Goal: Transaction & Acquisition: Subscribe to service/newsletter

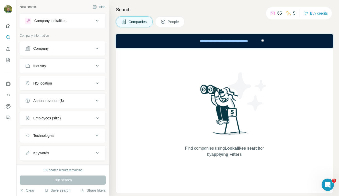
click at [53, 23] on div "Company lookalikes" at bounding box center [59, 21] width 69 height 6
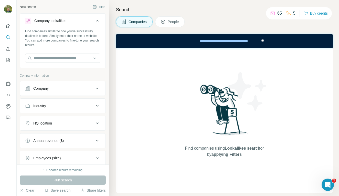
click at [271, 15] on icon at bounding box center [272, 13] width 5 height 5
click at [7, 26] on icon "Quick start" at bounding box center [8, 26] width 5 height 5
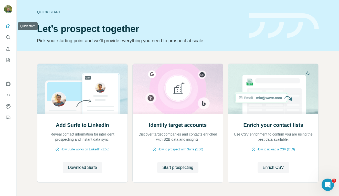
click at [8, 27] on icon "Quick start" at bounding box center [8, 26] width 4 height 4
click at [88, 167] on span "Download Surfe" at bounding box center [82, 167] width 29 height 6
click at [90, 164] on span "Download Surfe" at bounding box center [82, 167] width 29 height 6
click at [182, 171] on button "Start prospecting" at bounding box center [177, 167] width 41 height 11
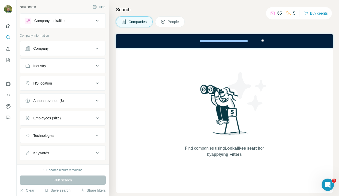
click at [172, 22] on span "People" at bounding box center [174, 21] width 12 height 5
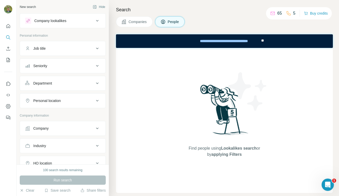
click at [177, 21] on span "People" at bounding box center [174, 21] width 12 height 5
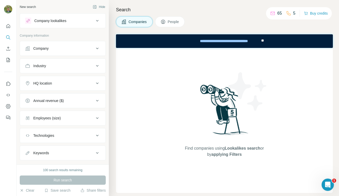
click at [174, 21] on span "People" at bounding box center [174, 21] width 12 height 5
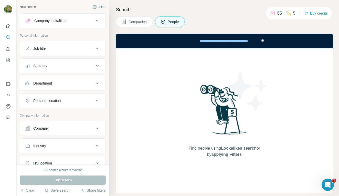
click at [96, 101] on icon at bounding box center [97, 100] width 6 height 6
click at [96, 101] on icon at bounding box center [97, 101] width 3 height 2
click at [99, 83] on icon at bounding box center [97, 83] width 6 height 6
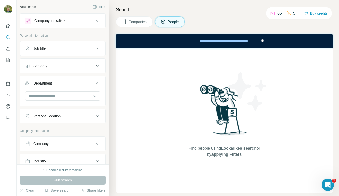
click at [99, 83] on icon at bounding box center [97, 83] width 6 height 6
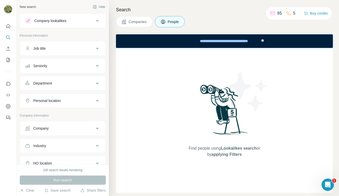
click at [98, 67] on icon at bounding box center [97, 66] width 6 height 6
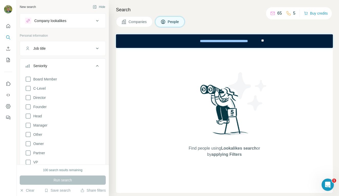
click at [98, 67] on icon at bounding box center [97, 66] width 6 height 6
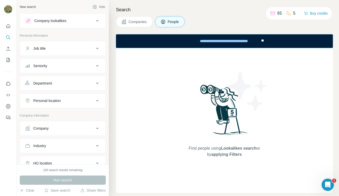
click at [98, 49] on icon at bounding box center [97, 48] width 6 height 6
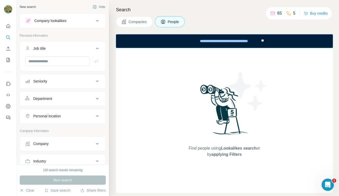
click at [98, 49] on icon at bounding box center [97, 49] width 3 height 2
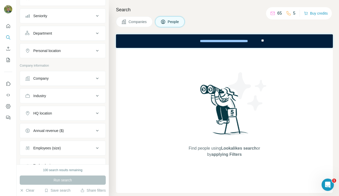
scroll to position [54, 0]
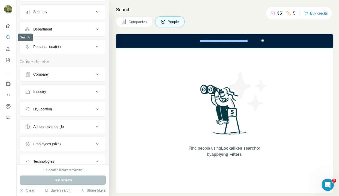
click at [6, 37] on icon "Search" at bounding box center [8, 37] width 5 height 5
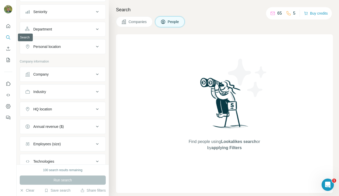
click at [9, 37] on icon "Search" at bounding box center [8, 37] width 5 height 5
click at [8, 49] on icon "Enrich CSV" at bounding box center [8, 48] width 5 height 5
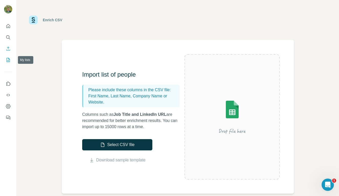
click at [8, 60] on icon "My lists" at bounding box center [8, 59] width 5 height 5
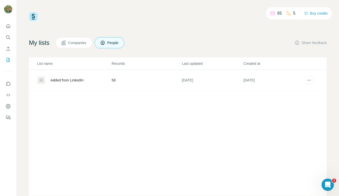
click at [61, 79] on div "Added from LinkedIn" at bounding box center [66, 80] width 33 height 5
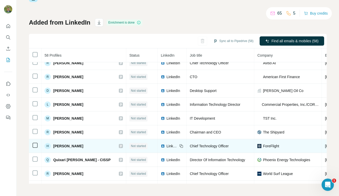
scroll to position [600, 0]
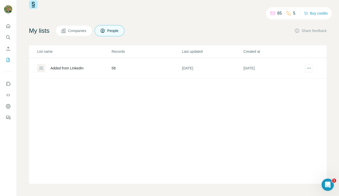
scroll to position [12, 0]
click at [9, 83] on icon "Use Surfe on LinkedIn" at bounding box center [8, 83] width 5 height 5
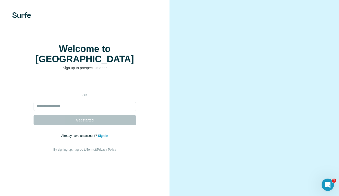
click at [60, 78] on div "Sign in with Google. Opens in new tab" at bounding box center [85, 83] width 102 height 11
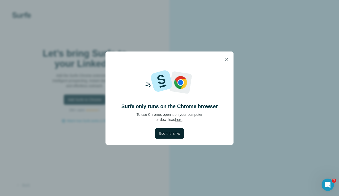
click at [170, 135] on span "Got it, thanks" at bounding box center [169, 133] width 21 height 5
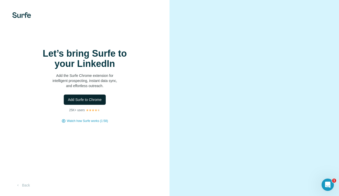
click at [87, 102] on span "Add Surfe to Chrome" at bounding box center [85, 99] width 34 height 5
click at [97, 121] on span "Watch how Surfe works (1:58)" at bounding box center [87, 120] width 41 height 5
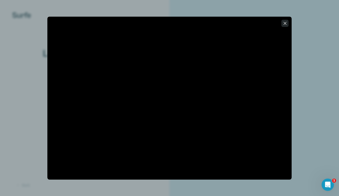
click at [284, 21] on icon "button" at bounding box center [284, 23] width 5 height 5
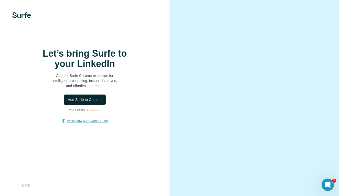
click at [87, 101] on span "Add Surfe to Chrome" at bounding box center [85, 99] width 34 height 5
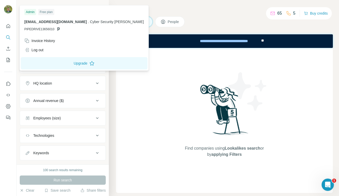
click at [152, 71] on div "Find companies using Lookalikes search or by applying Filters" at bounding box center [224, 120] width 217 height 145
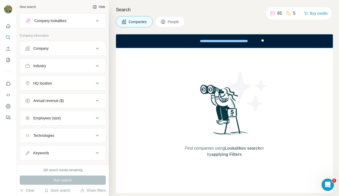
click at [102, 8] on button "Hide" at bounding box center [99, 7] width 20 height 8
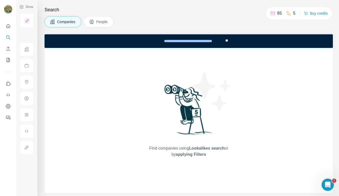
click at [101, 24] on button "People" at bounding box center [99, 21] width 30 height 11
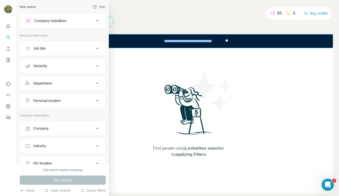
click at [99, 65] on icon at bounding box center [97, 66] width 6 height 6
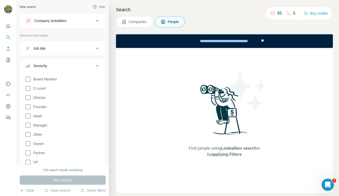
click at [120, 73] on div "Find people using Lookalikes search or by applying Filters" at bounding box center [224, 120] width 217 height 145
click at [98, 49] on icon at bounding box center [97, 48] width 6 height 6
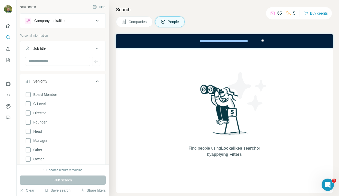
click at [98, 49] on icon at bounding box center [97, 48] width 6 height 6
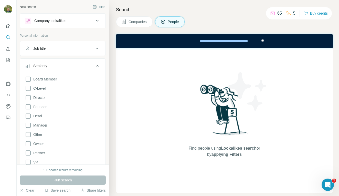
click at [97, 65] on icon at bounding box center [97, 66] width 3 height 2
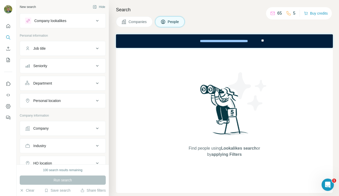
click at [97, 83] on icon at bounding box center [97, 83] width 3 height 2
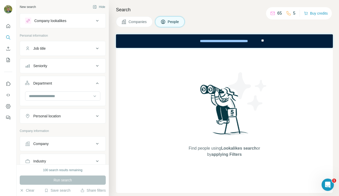
click at [97, 83] on icon at bounding box center [97, 83] width 3 height 2
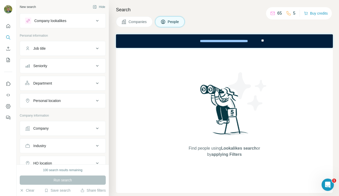
click at [97, 100] on icon at bounding box center [97, 100] width 6 height 6
click at [97, 100] on icon at bounding box center [97, 101] width 3 height 2
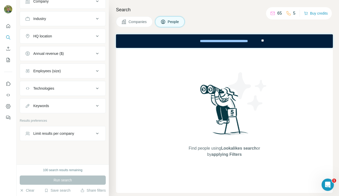
scroll to position [127, 0]
click at [9, 105] on icon "Dashboard" at bounding box center [8, 106] width 5 height 5
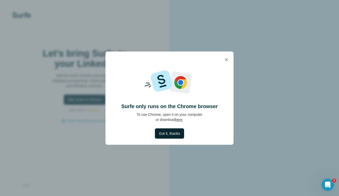
click at [171, 134] on span "Got it, thanks" at bounding box center [169, 133] width 21 height 5
